Goal: Task Accomplishment & Management: Manage account settings

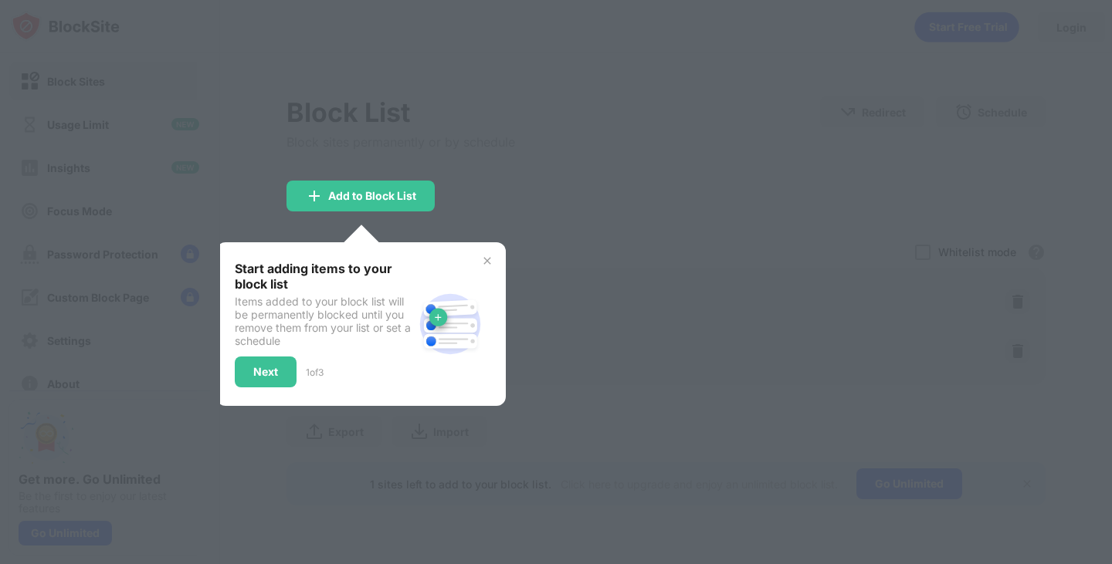
click at [485, 259] on img at bounding box center [487, 261] width 12 height 12
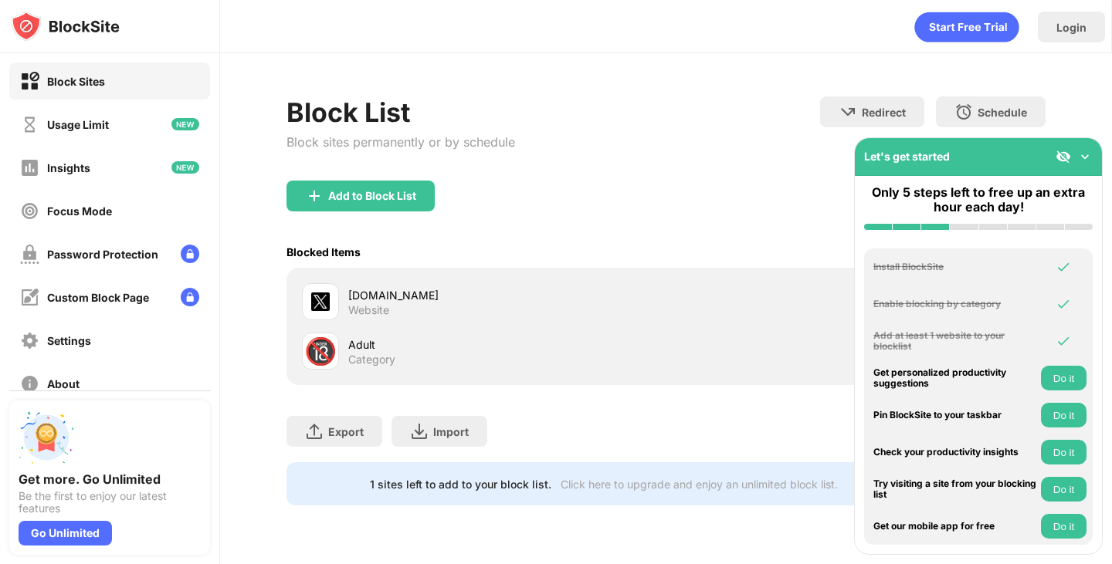
click at [1081, 160] on img at bounding box center [1084, 156] width 15 height 15
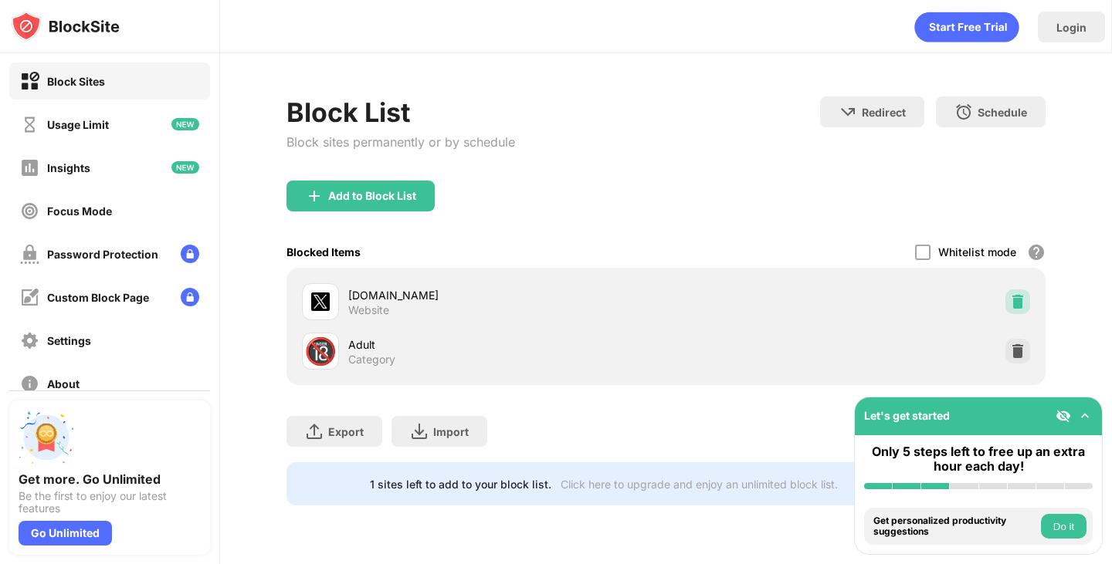
click at [1018, 307] on img at bounding box center [1017, 301] width 15 height 15
